Goal: Information Seeking & Learning: Learn about a topic

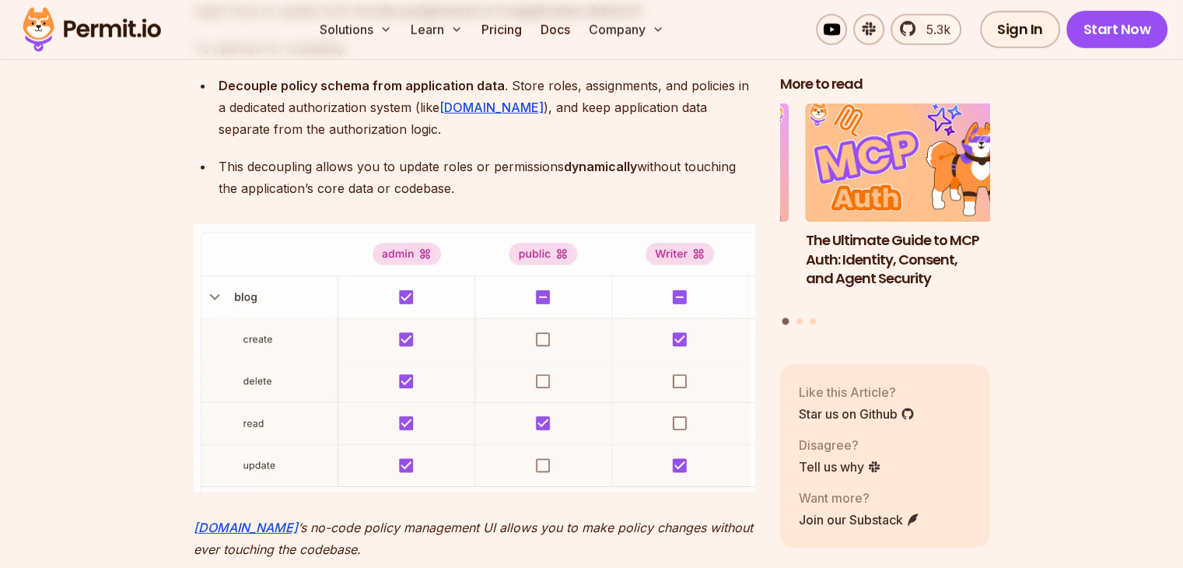
scroll to position [4823, 0]
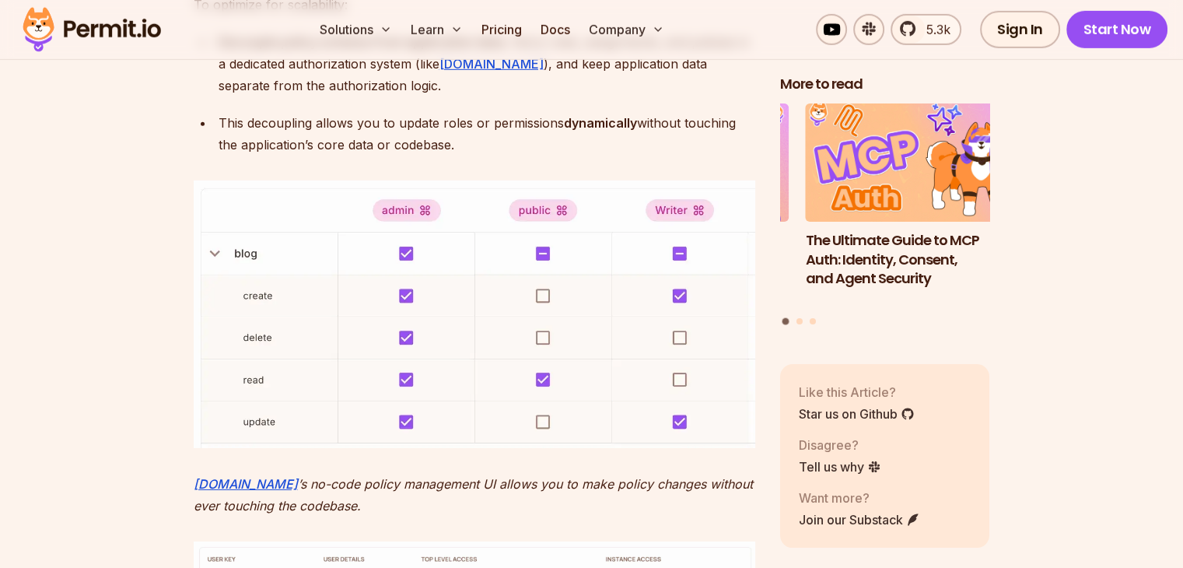
click at [209, 256] on img at bounding box center [475, 314] width 562 height 268
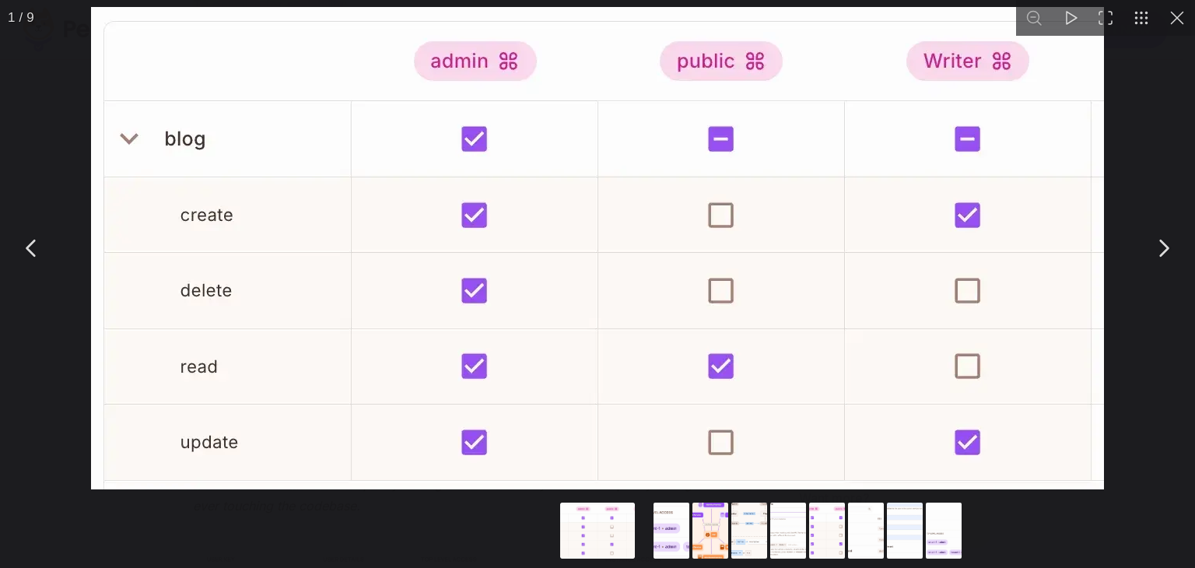
click at [1175, 23] on button "You can close this modal content with the ESC key" at bounding box center [1177, 18] width 36 height 36
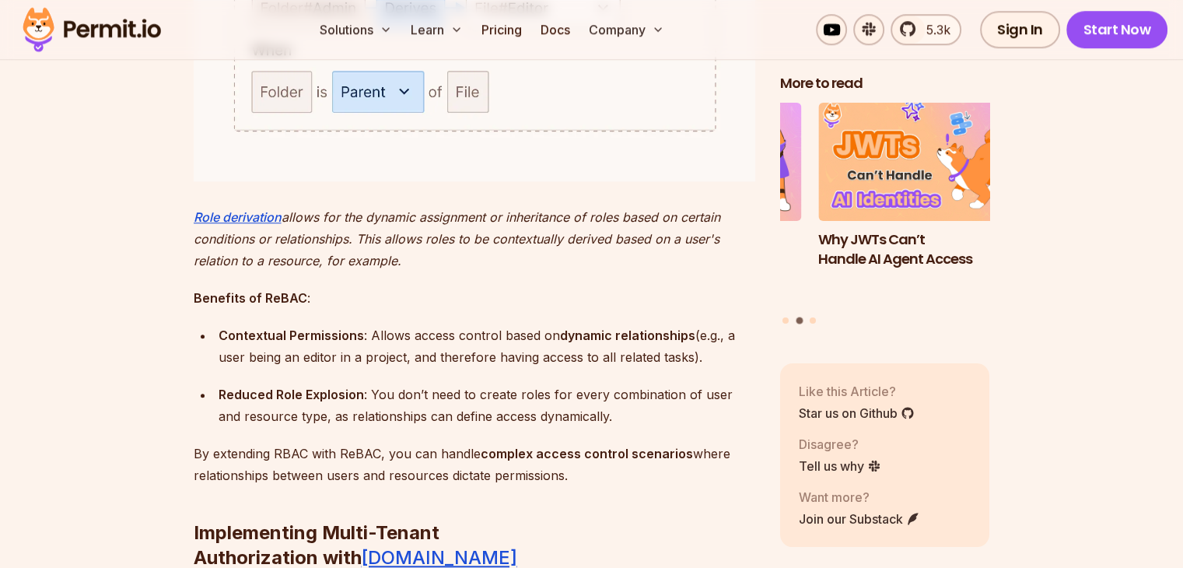
scroll to position [7313, 0]
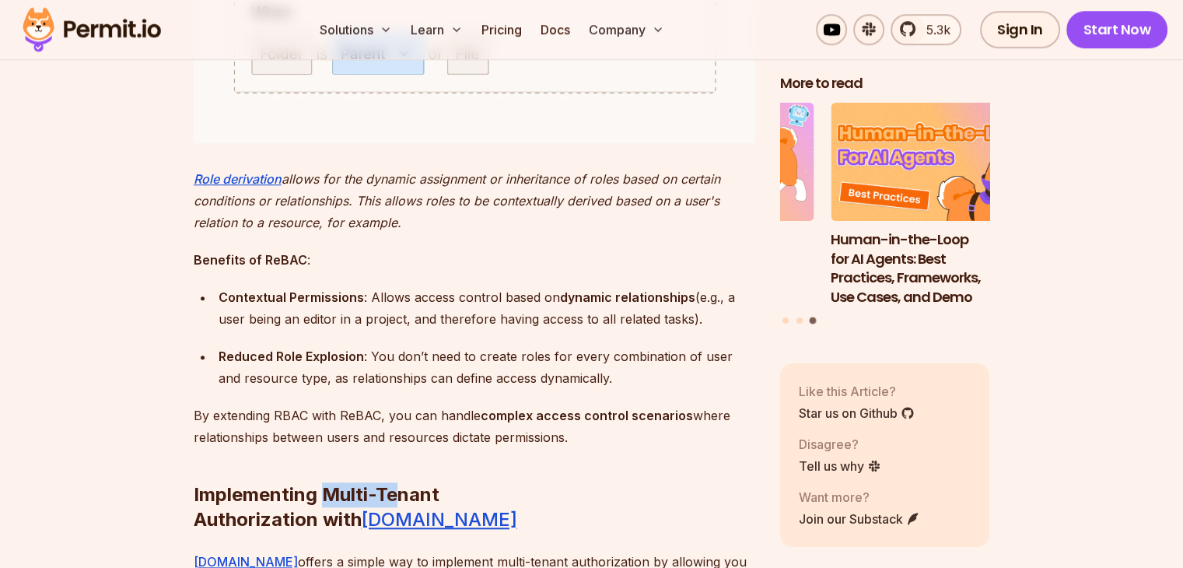
drag, startPoint x: 324, startPoint y: 488, endPoint x: 396, endPoint y: 487, distance: 72.4
click at [396, 487] on h2 "Implementing Multi-Tenant Authorization with Permit.io" at bounding box center [475, 476] width 562 height 112
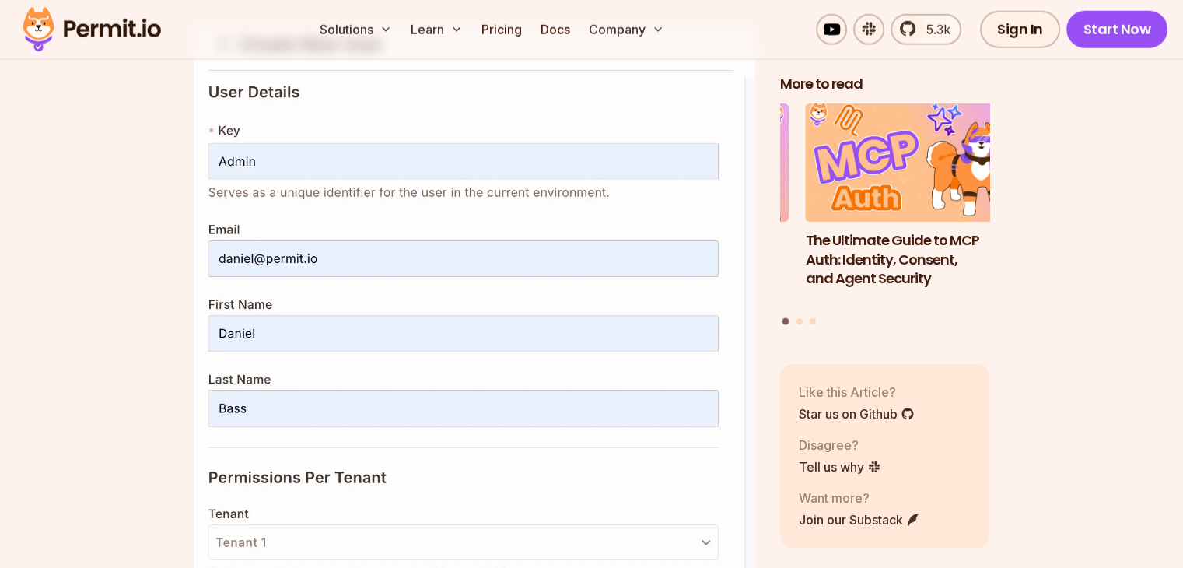
scroll to position [10347, 0]
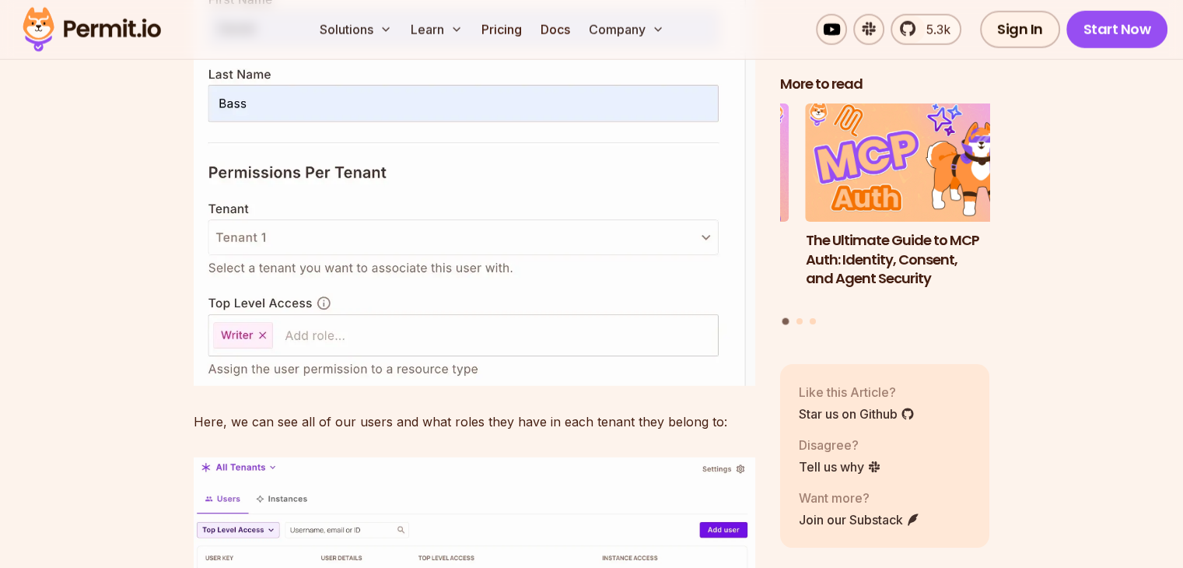
click at [261, 368] on img at bounding box center [475, 53] width 562 height 665
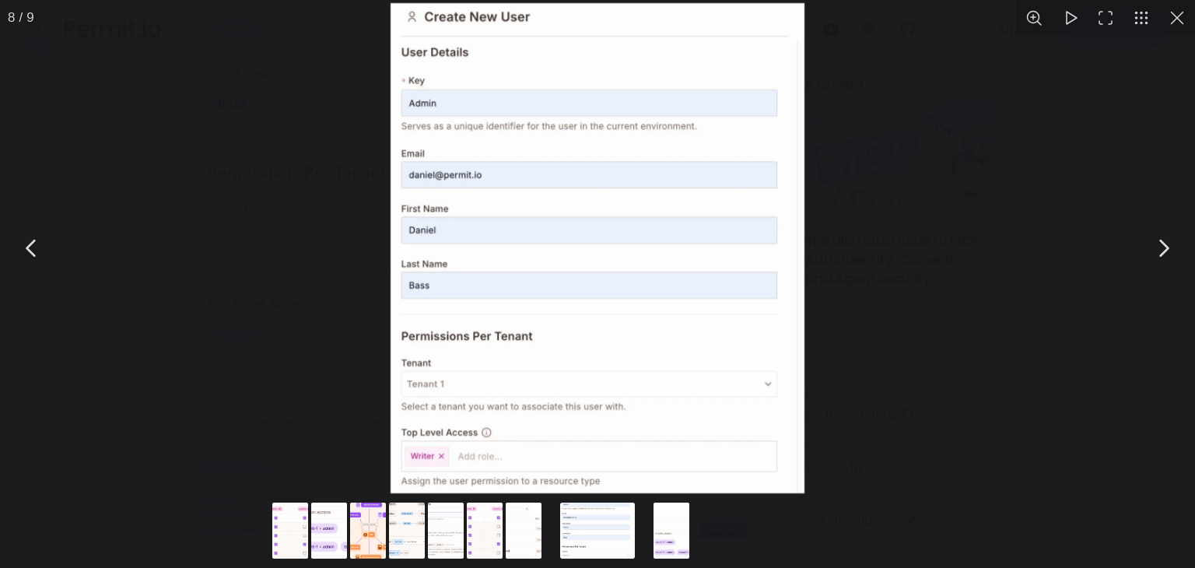
click at [851, 194] on div "You can close this modal content with the ESC key" at bounding box center [597, 248] width 1195 height 496
